Goal: Information Seeking & Learning: Learn about a topic

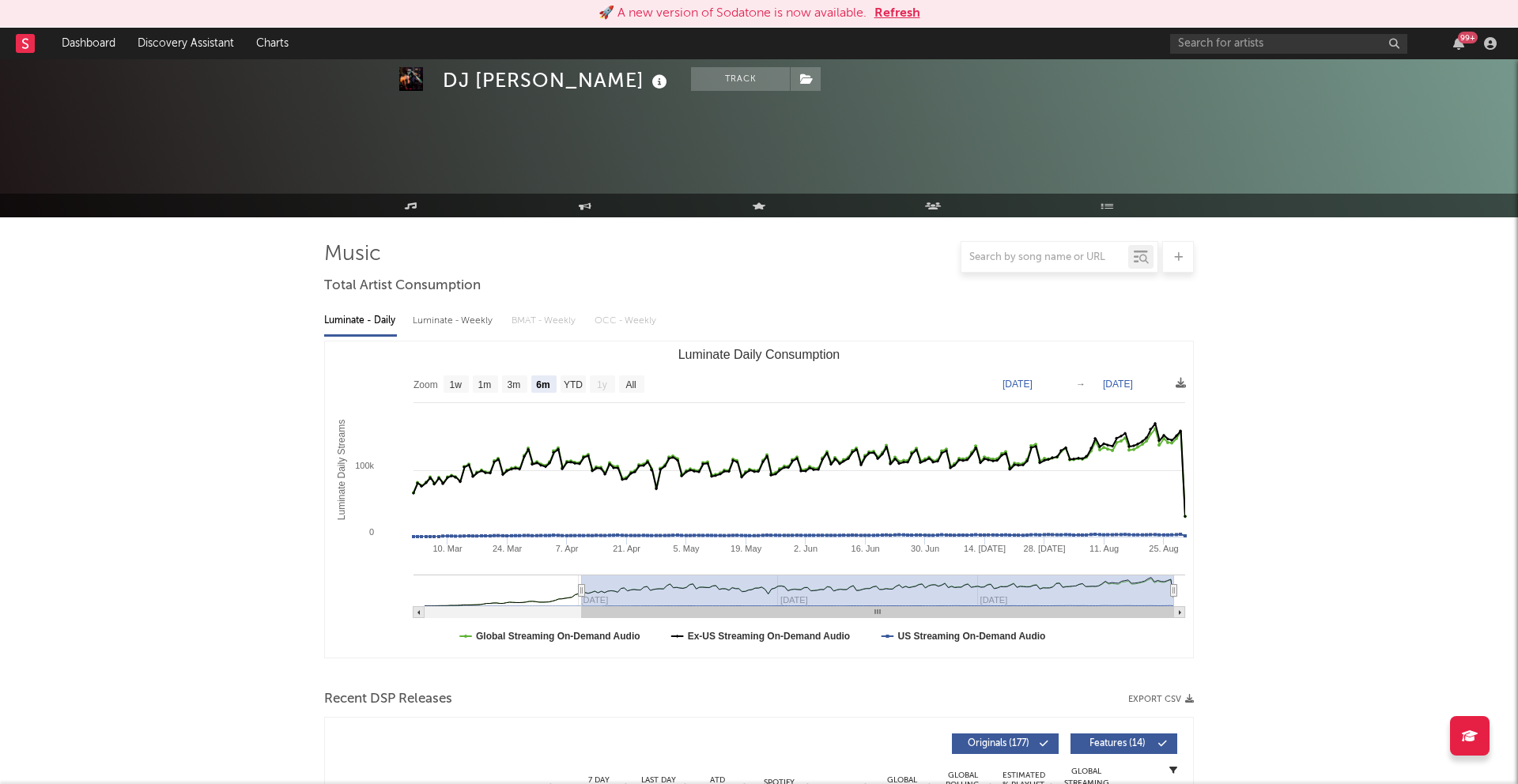
select select "6m"
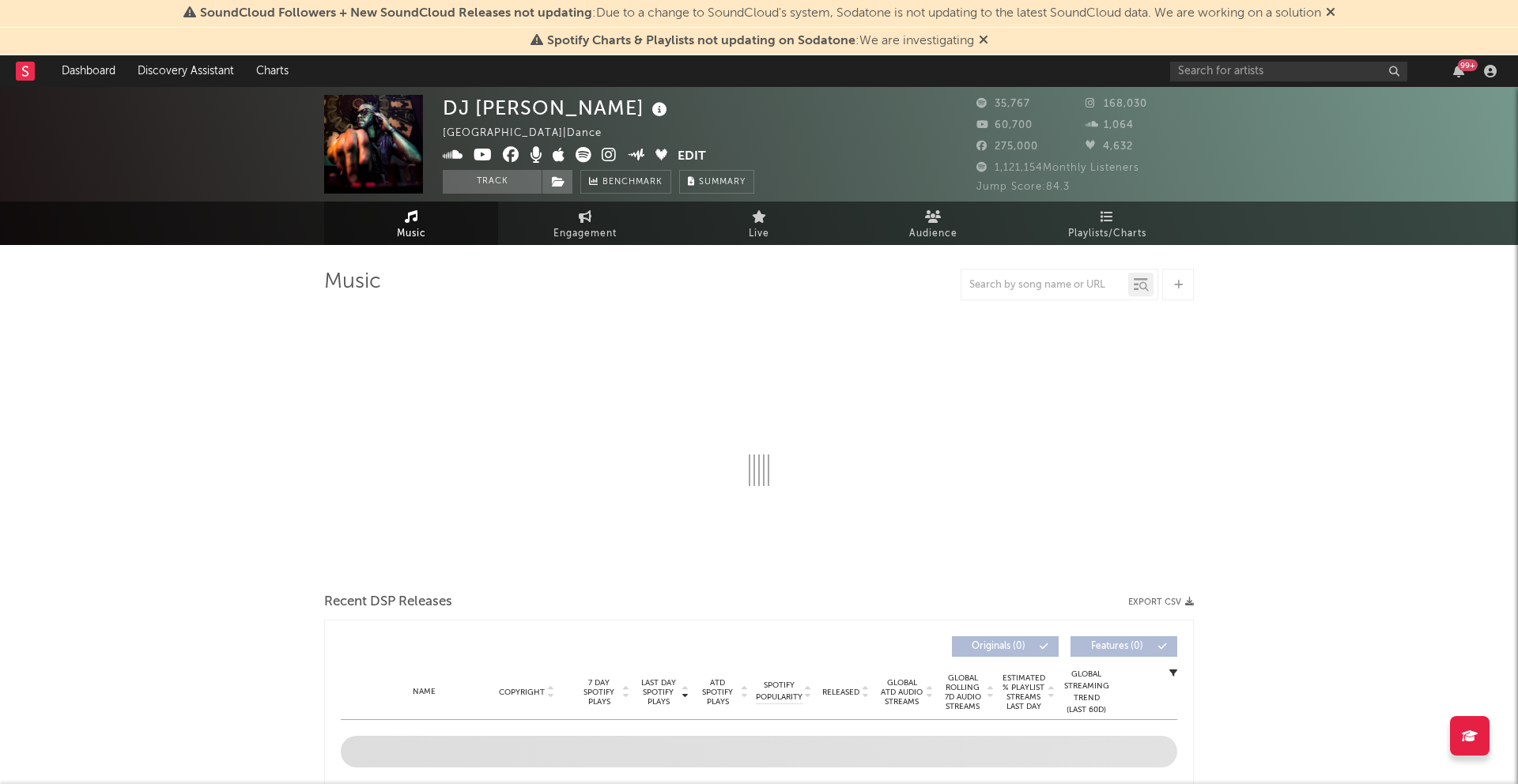
select select "6m"
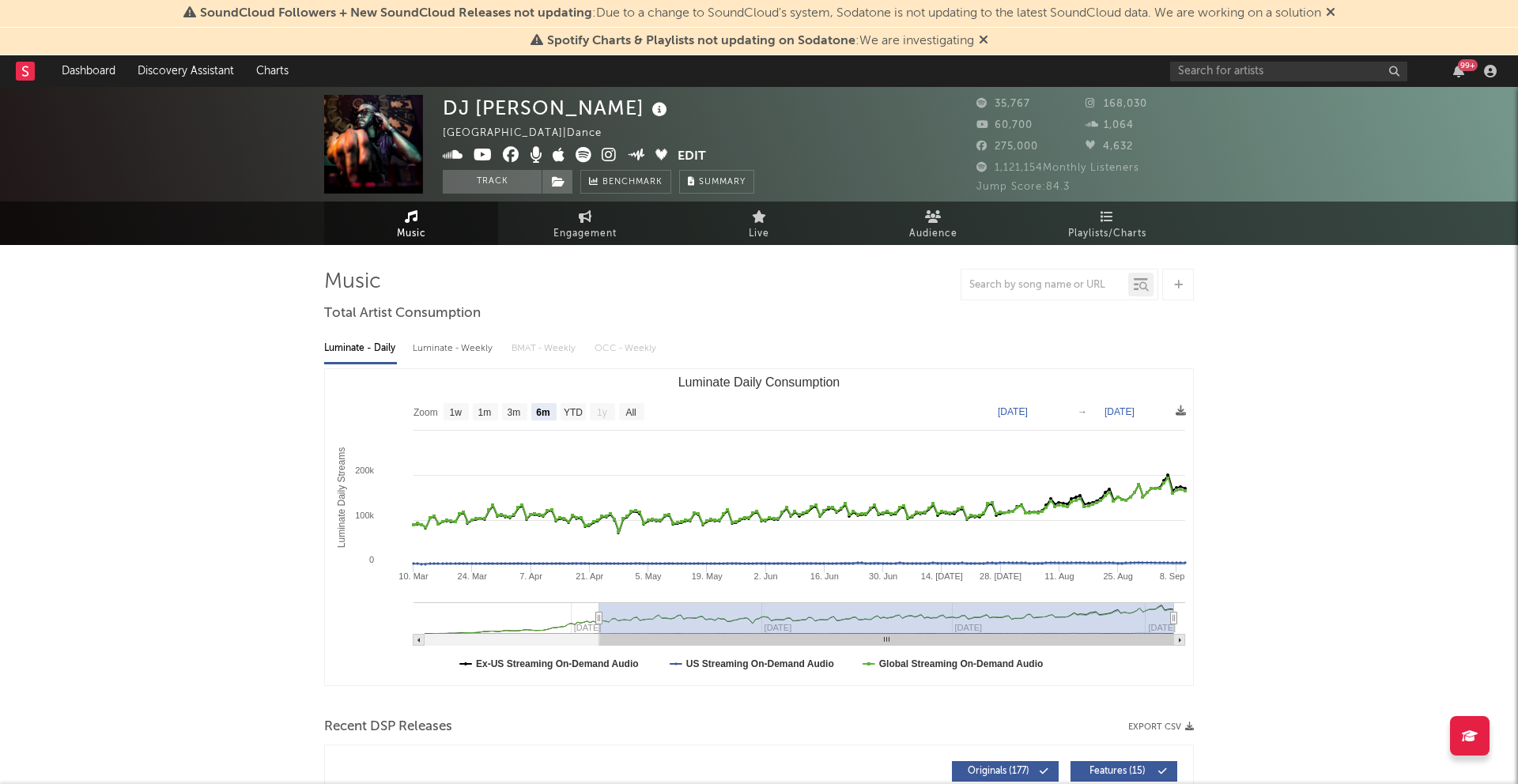
click at [979, 41] on icon at bounding box center [984, 38] width 9 height 12
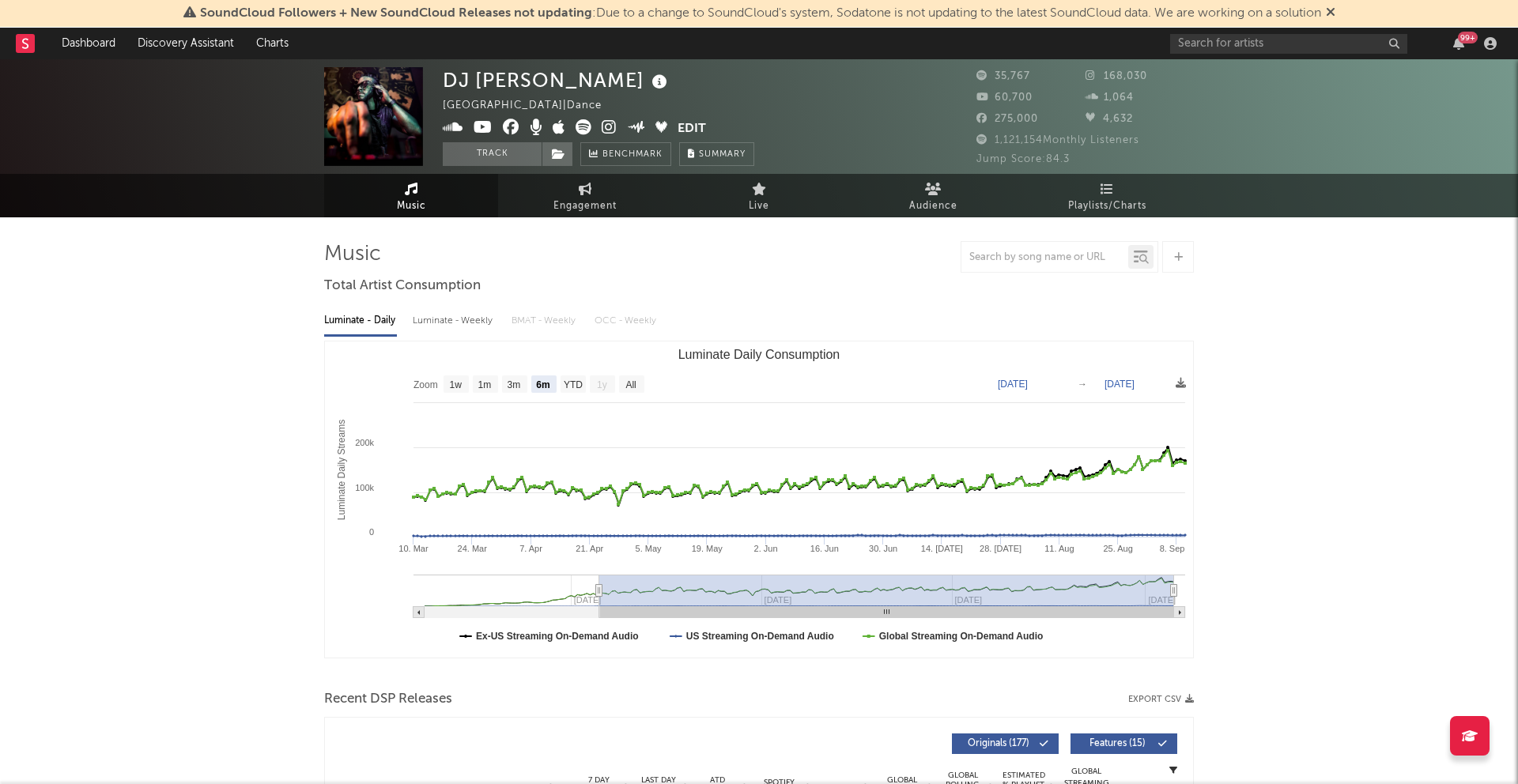
click at [1336, 8] on icon at bounding box center [1331, 11] width 9 height 12
